Goal: Task Accomplishment & Management: Use online tool/utility

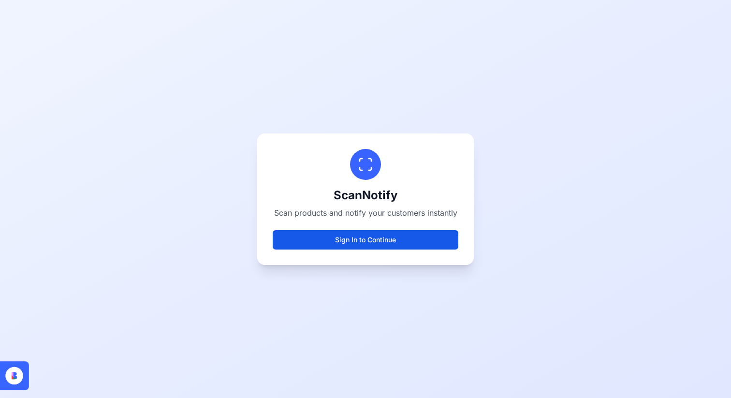
click at [371, 244] on button "Sign In to Continue" at bounding box center [366, 239] width 186 height 19
click at [351, 248] on button "Sign In to Continue" at bounding box center [366, 239] width 186 height 19
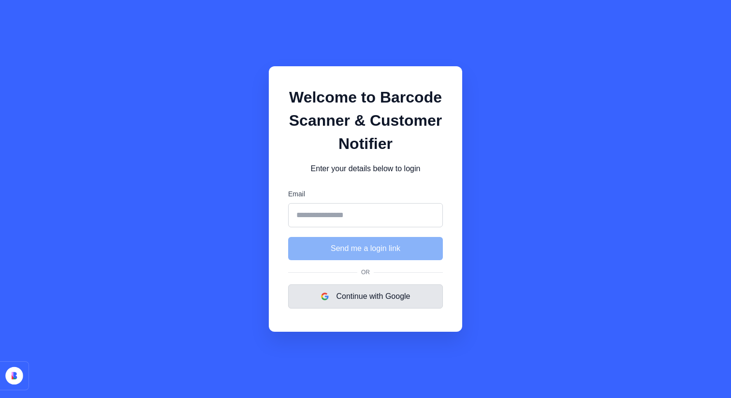
click at [361, 303] on button "Continue with Google" at bounding box center [365, 296] width 155 height 24
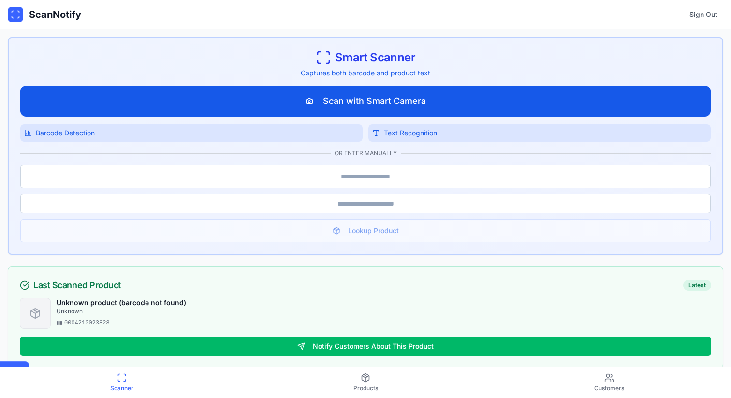
click at [408, 99] on button "Scan with Smart Camera" at bounding box center [365, 101] width 691 height 31
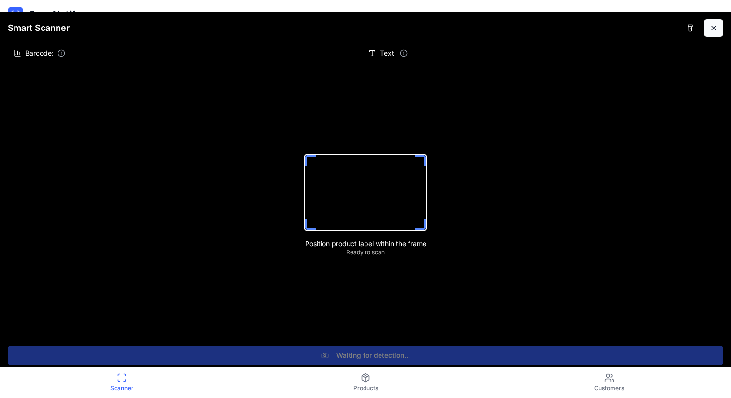
click at [716, 29] on button at bounding box center [713, 27] width 19 height 17
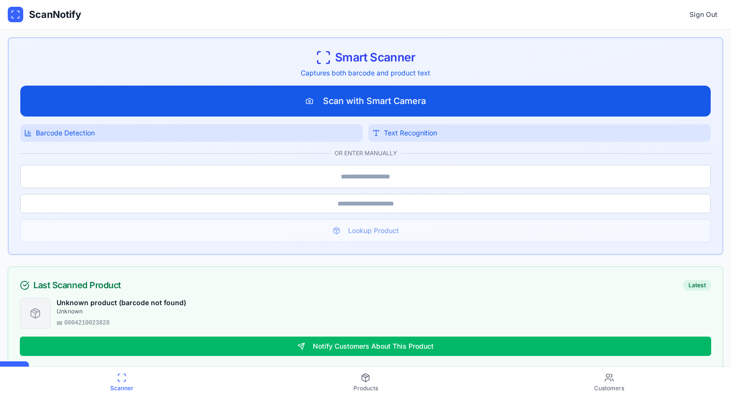
click at [411, 100] on button "Scan with Smart Camera" at bounding box center [365, 101] width 691 height 31
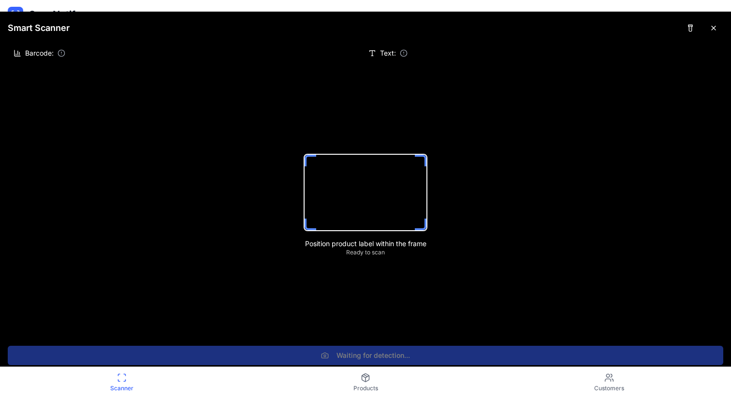
click at [238, 88] on div "Position product label within the frame Ready to scan" at bounding box center [365, 205] width 731 height 386
click at [63, 52] on icon at bounding box center [62, 53] width 8 height 8
